Goal: Task Accomplishment & Management: Manage account settings

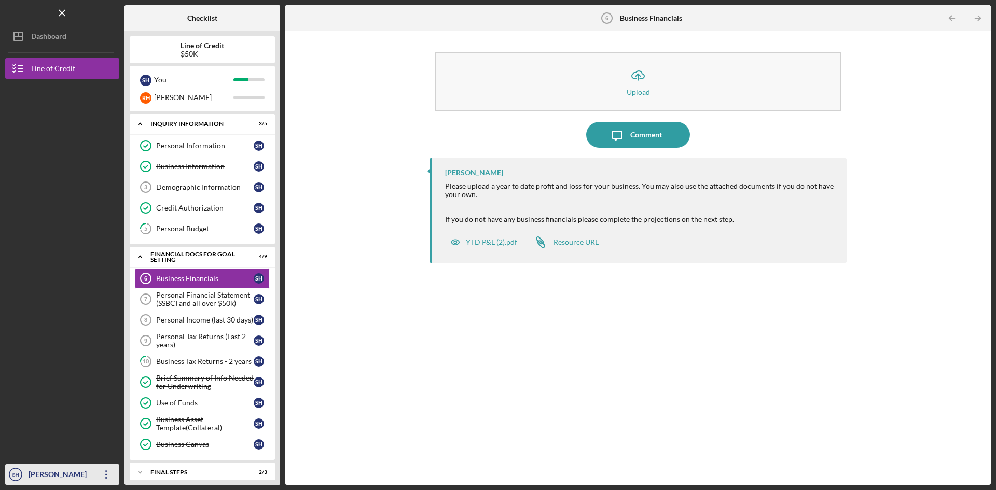
drag, startPoint x: 0, startPoint y: 0, endPoint x: 62, endPoint y: 472, distance: 475.7
click at [62, 472] on div "[PERSON_NAME]" at bounding box center [59, 475] width 67 height 23
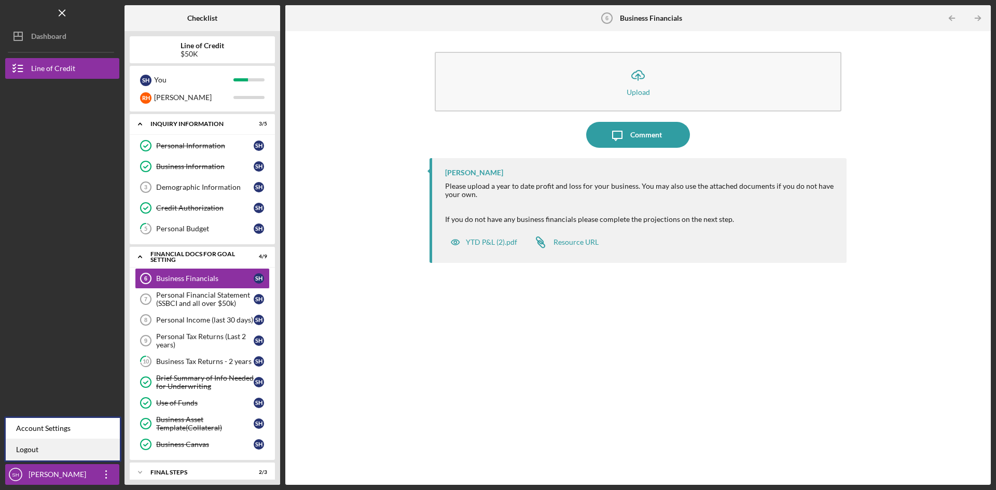
click at [33, 448] on link "Logout" at bounding box center [63, 449] width 114 height 21
